Goal: Task Accomplishment & Management: Manage account settings

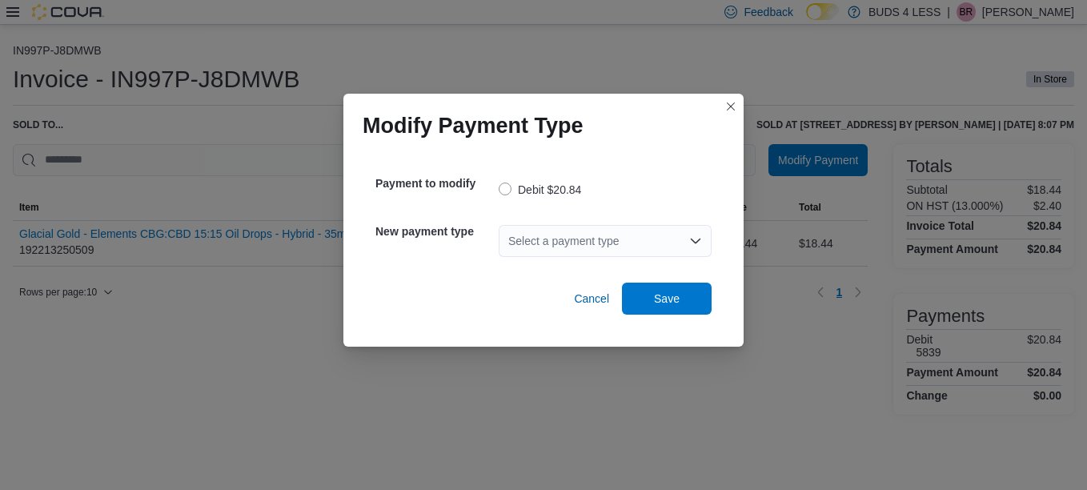
click at [597, 232] on div "Select a payment type" at bounding box center [605, 241] width 213 height 32
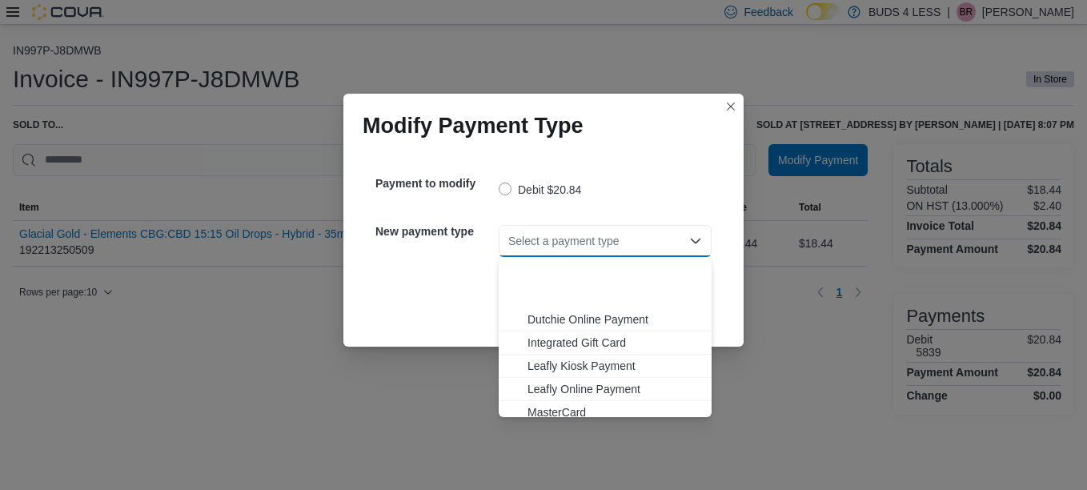
scroll to position [188, 0]
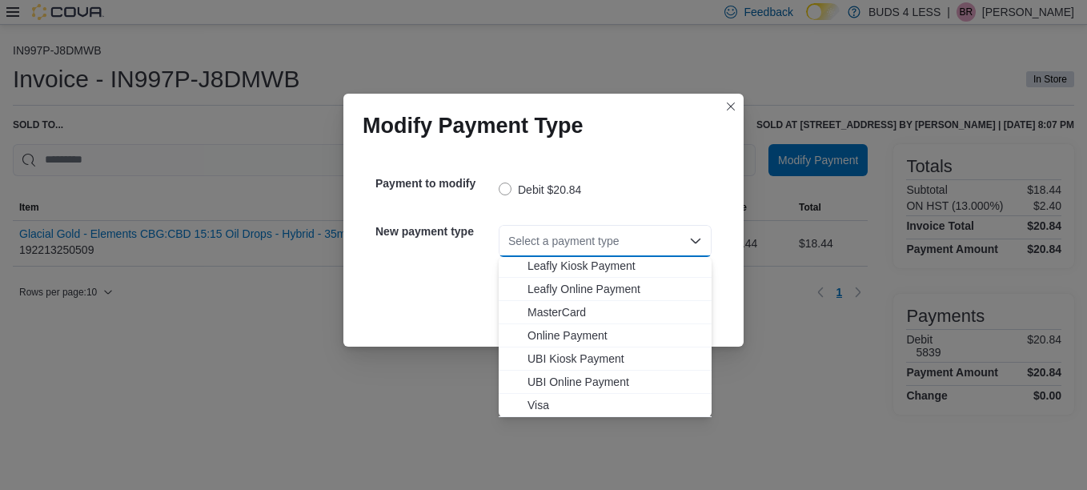
click at [574, 398] on span "Visa" at bounding box center [615, 405] width 175 height 16
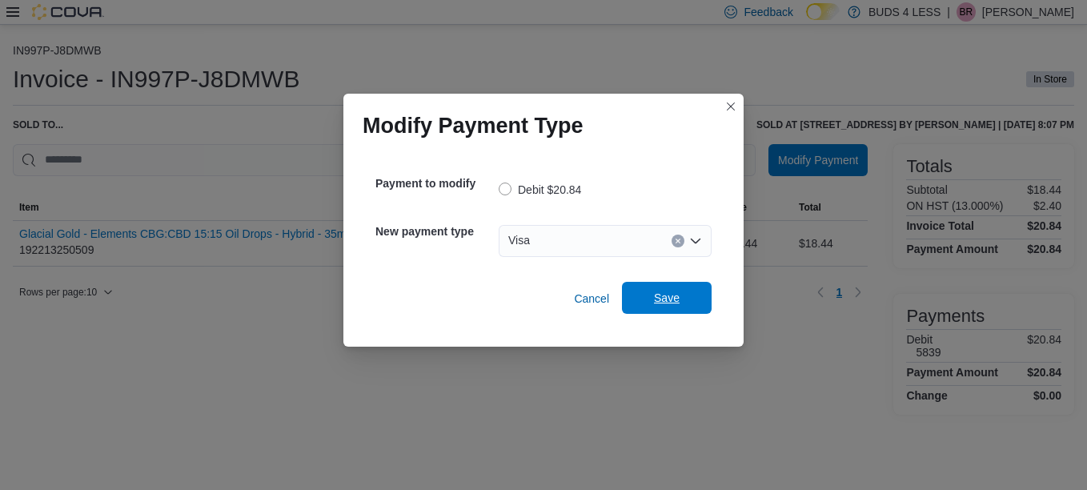
click at [653, 307] on span "Save" at bounding box center [667, 298] width 70 height 32
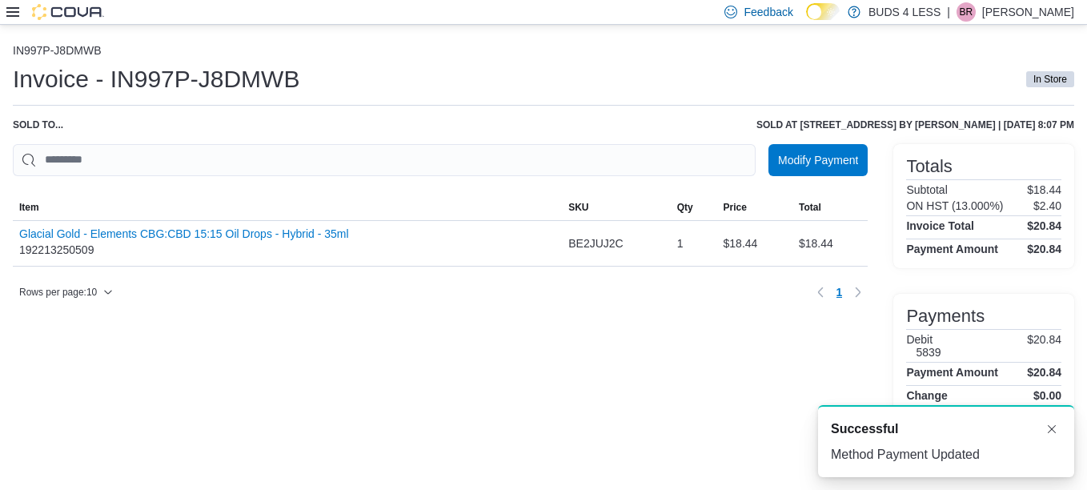
scroll to position [0, 0]
